Goal: Information Seeking & Learning: Learn about a topic

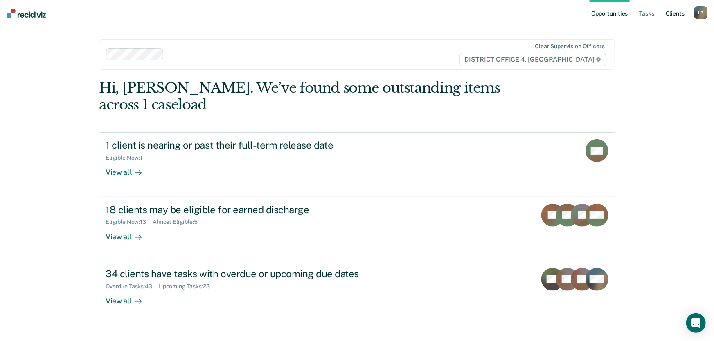
click at [676, 13] on link "Client s" at bounding box center [675, 13] width 22 height 26
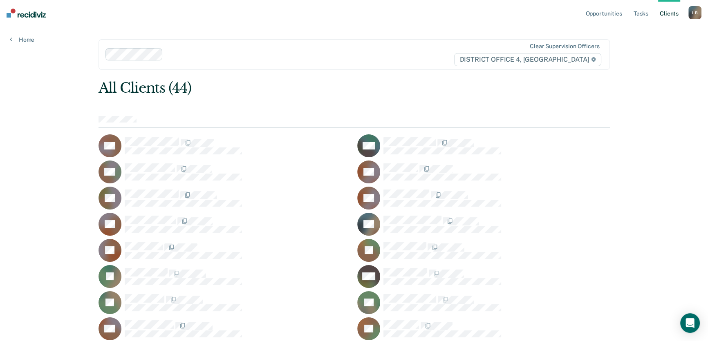
click at [180, 53] on div at bounding box center [309, 54] width 286 height 9
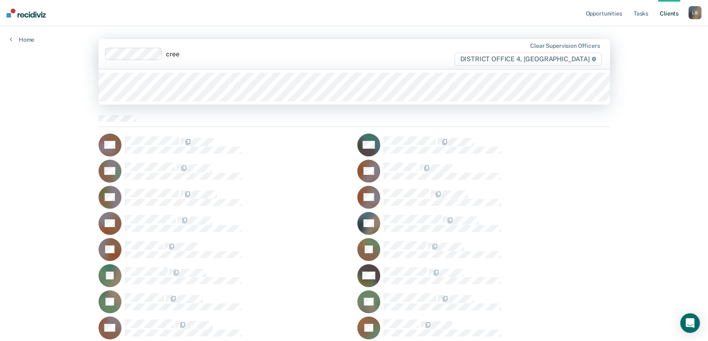
type input "[PERSON_NAME]"
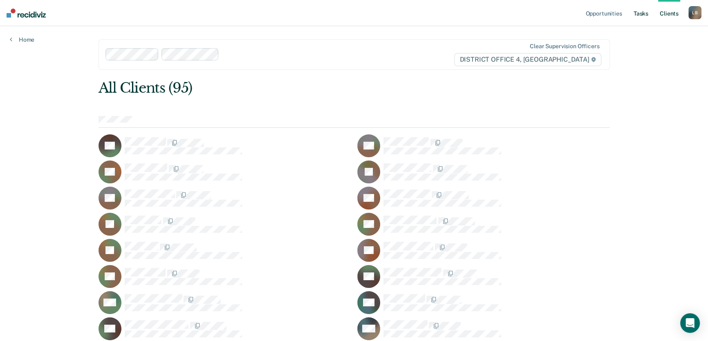
click at [642, 13] on link "Tasks" at bounding box center [641, 13] width 18 height 26
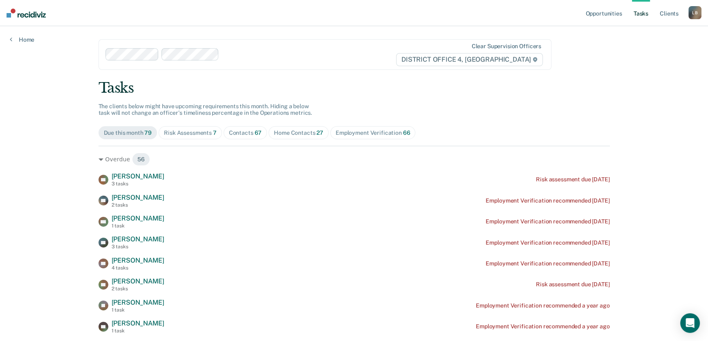
click at [189, 132] on div "Risk Assessments 7" at bounding box center [190, 133] width 53 height 7
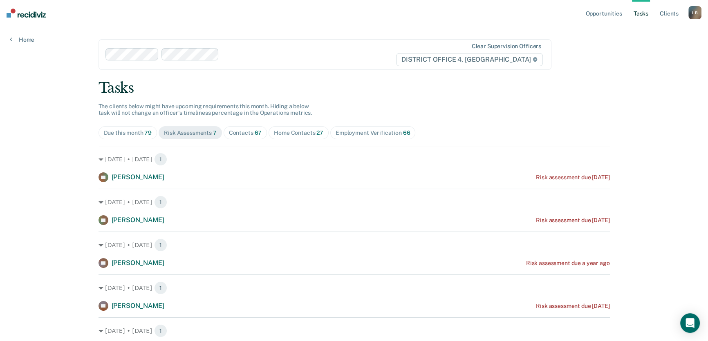
click at [286, 133] on div "Home Contacts 27" at bounding box center [298, 133] width 49 height 7
click at [605, 13] on link "Opportunities" at bounding box center [604, 13] width 40 height 26
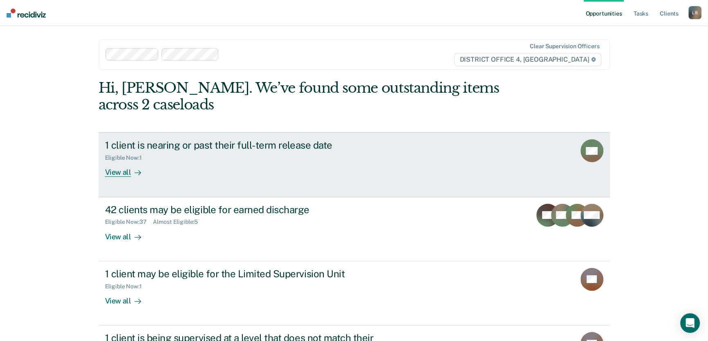
click at [124, 172] on div "View all" at bounding box center [128, 170] width 46 height 16
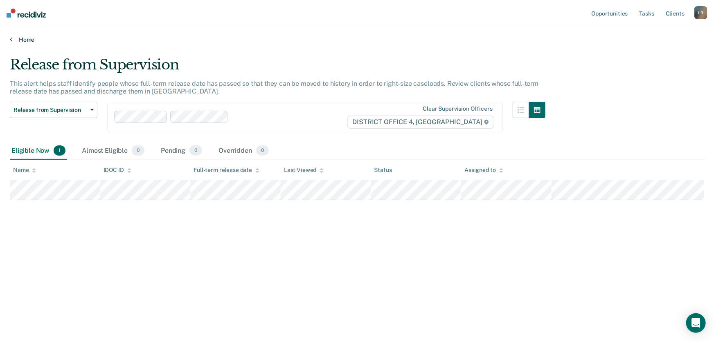
click at [10, 38] on icon at bounding box center [11, 39] width 2 height 7
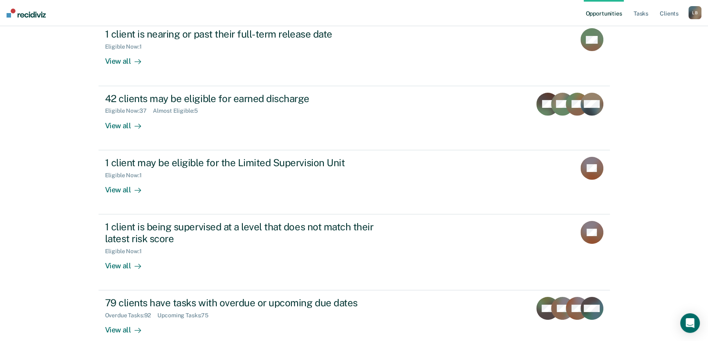
scroll to position [148, 0]
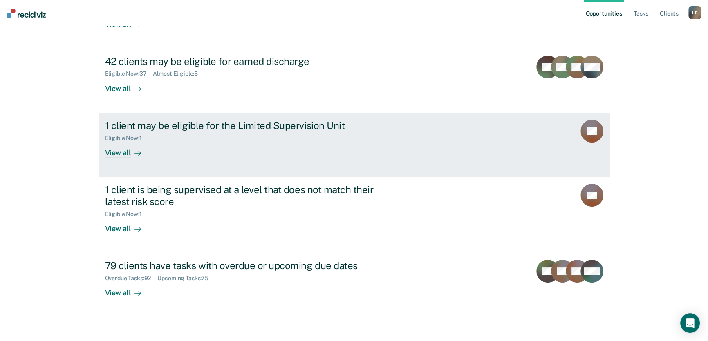
click at [119, 150] on div "View all" at bounding box center [128, 150] width 46 height 16
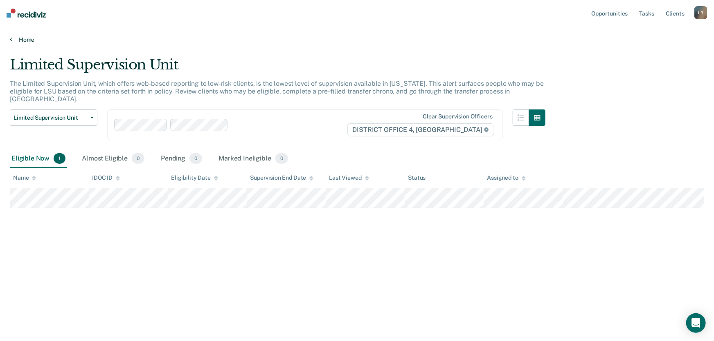
click at [11, 39] on icon at bounding box center [11, 39] width 2 height 7
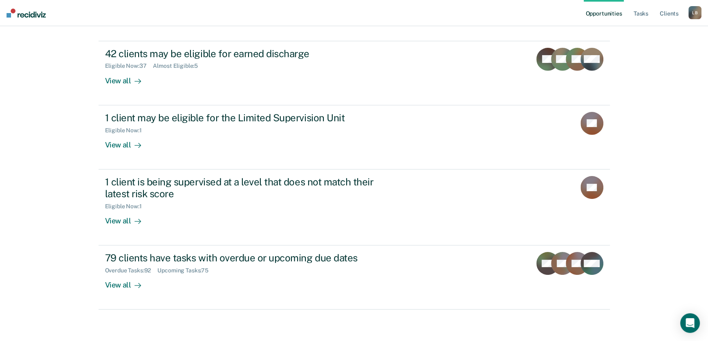
scroll to position [157, 0]
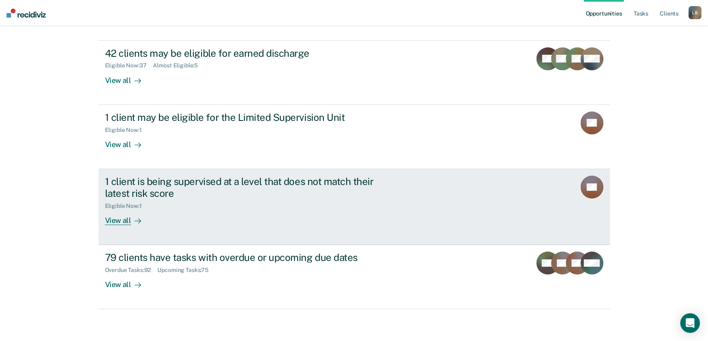
click at [117, 220] on div "View all" at bounding box center [128, 217] width 46 height 16
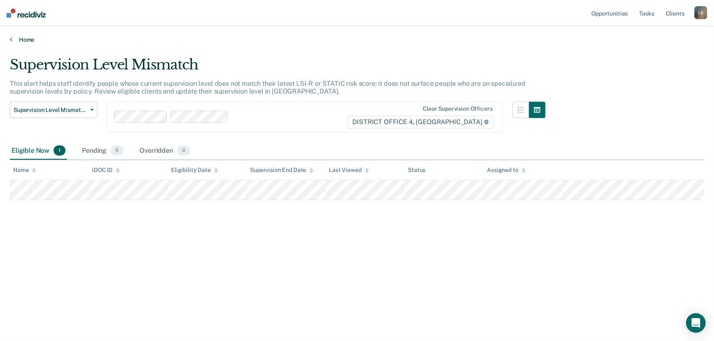
click at [11, 38] on icon at bounding box center [11, 39] width 2 height 7
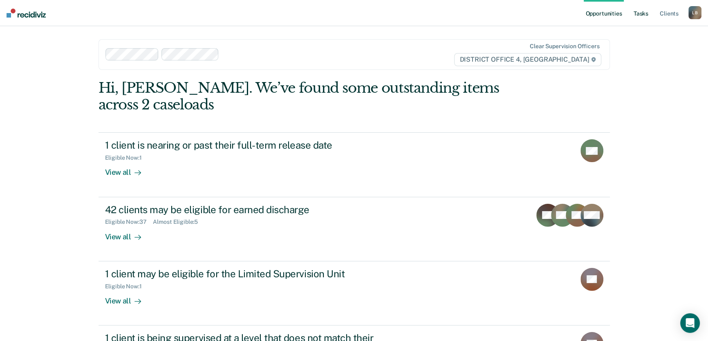
click at [640, 14] on link "Tasks" at bounding box center [641, 13] width 18 height 26
